Goal: Task Accomplishment & Management: Manage account settings

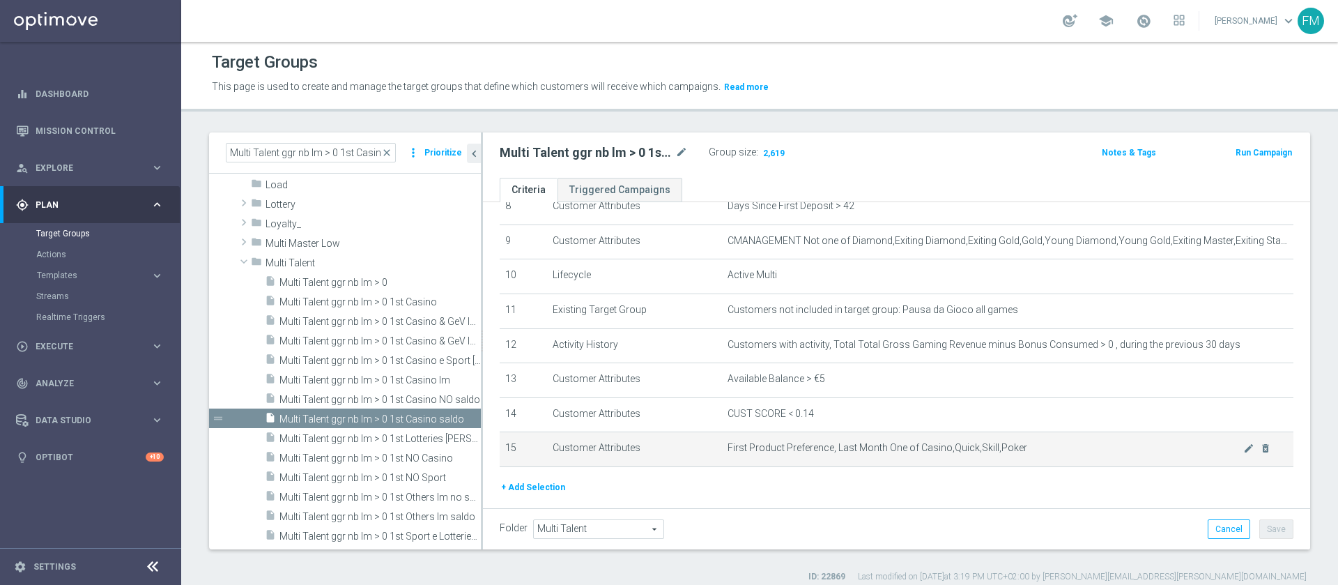
scroll to position [351, 0]
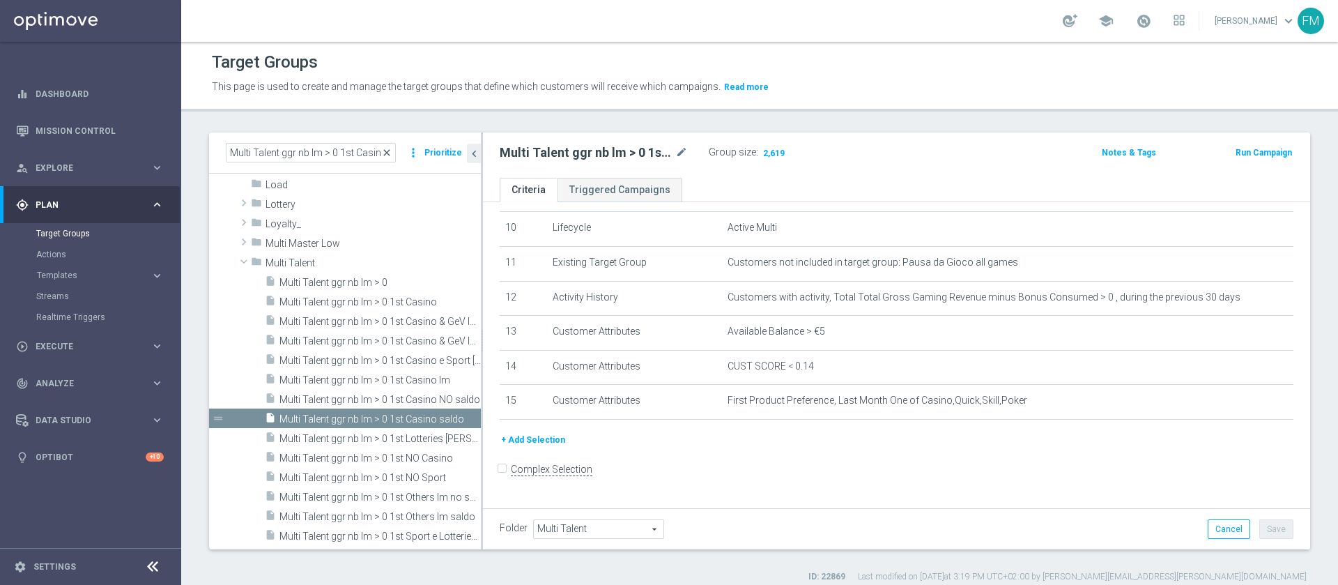
click at [392, 153] on span "close" at bounding box center [386, 152] width 11 height 11
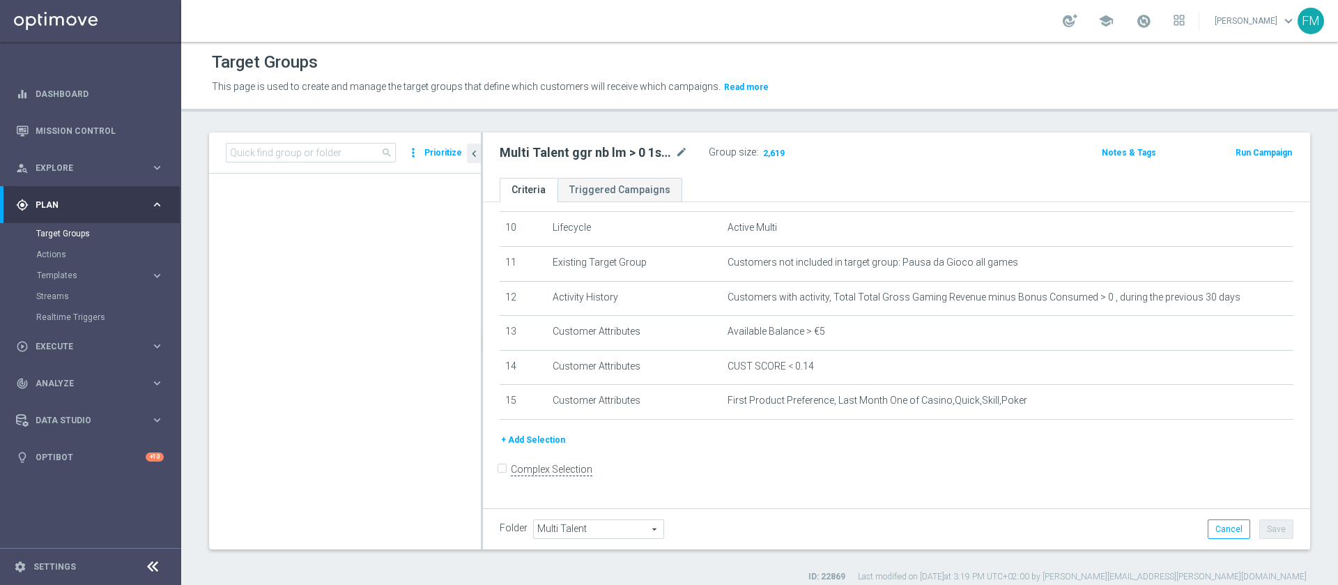
scroll to position [1154, 0]
click at [355, 153] on input at bounding box center [311, 153] width 170 height 20
paste input "Reactivated Master Low"
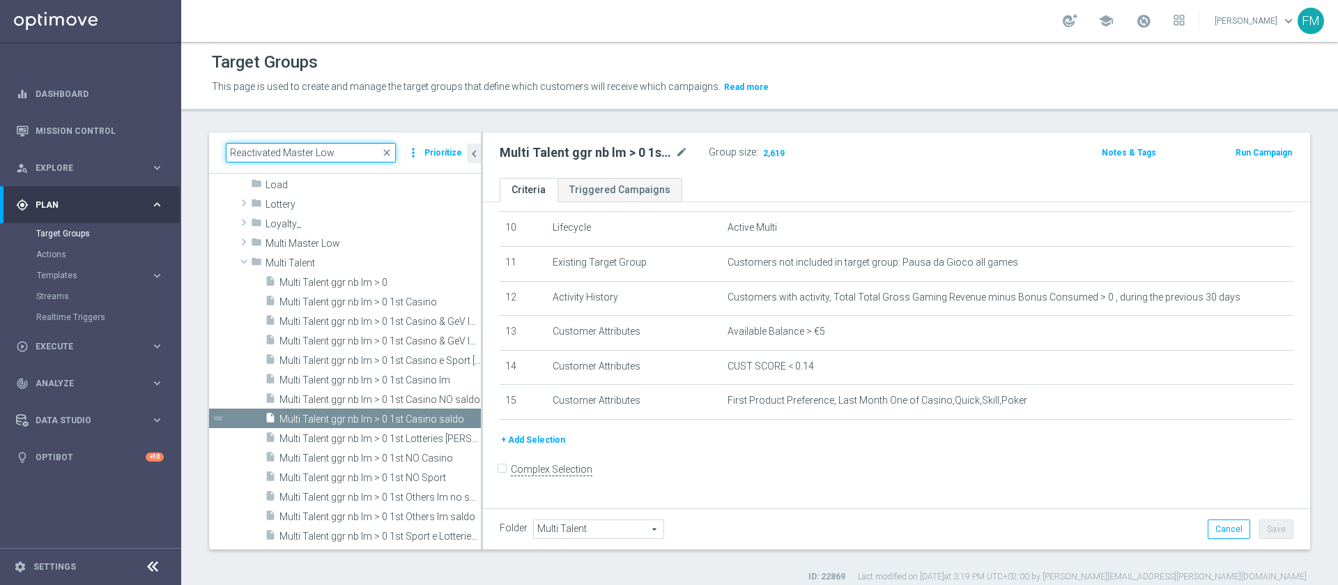
scroll to position [0, 0]
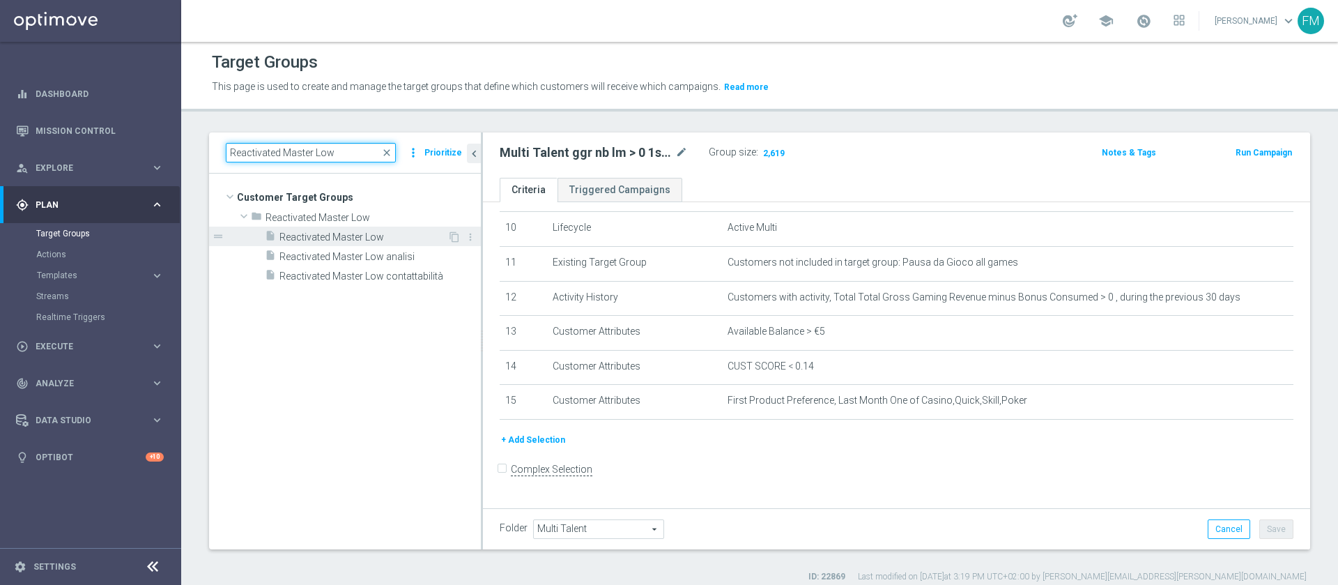
type input "Reactivated Master Low"
click at [369, 234] on span "Reactivated Master Low" at bounding box center [364, 237] width 168 height 12
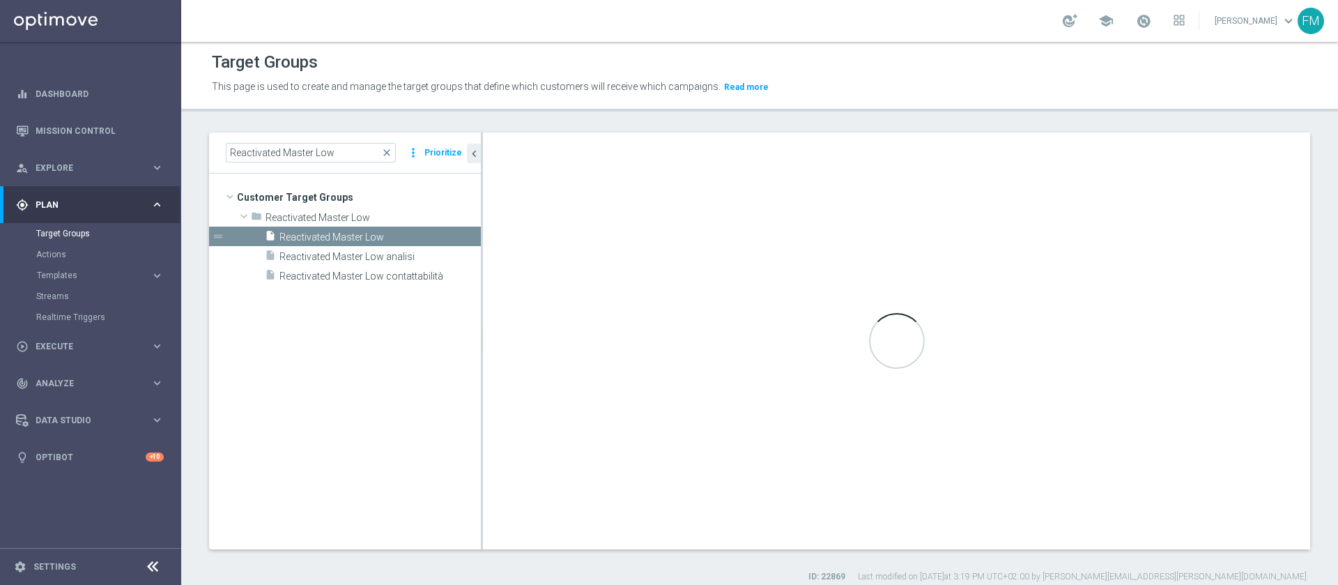
type input "Reactivated Master Low"
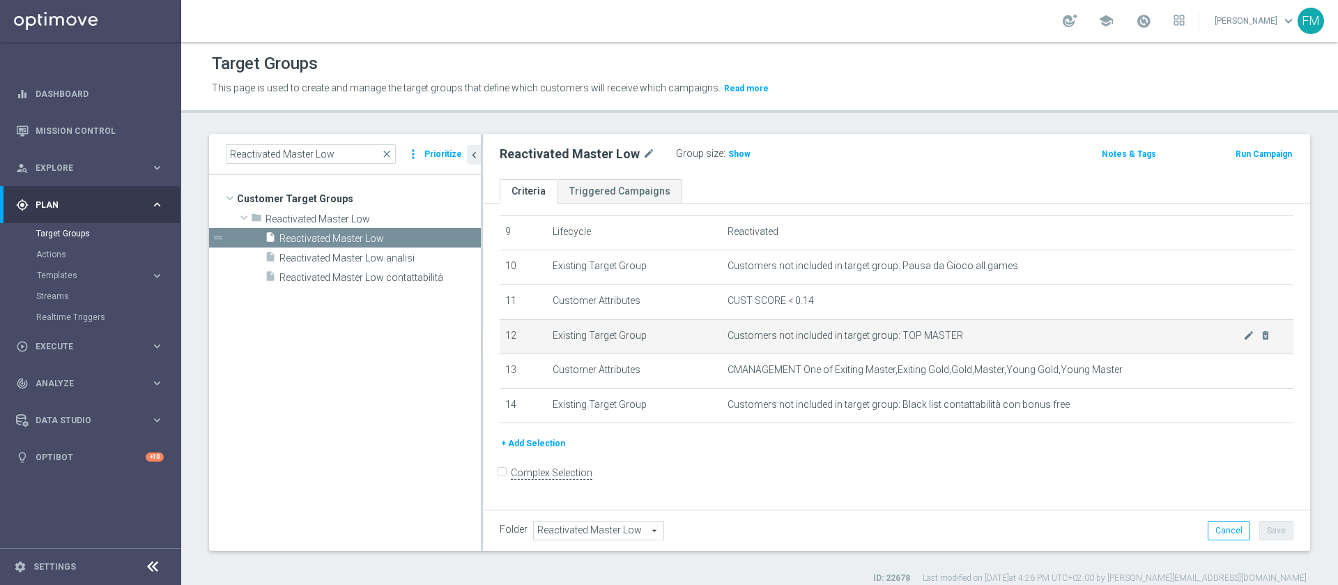
scroll to position [209, 0]
